Goal: Navigation & Orientation: Go to known website

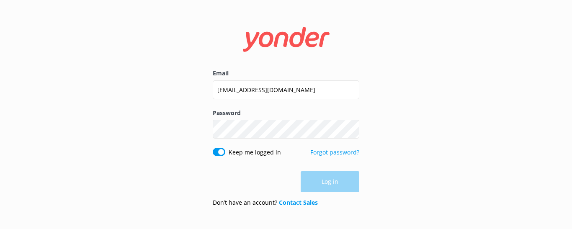
click at [331, 182] on button "Log in" at bounding box center [329, 181] width 59 height 21
